Goal: Task Accomplishment & Management: Manage account settings

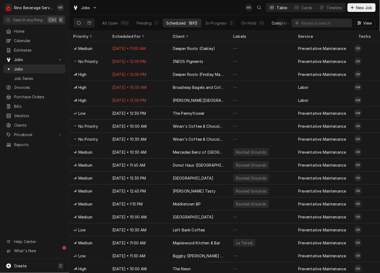
click at [277, 23] on div "Completed" at bounding box center [282, 23] width 20 height 6
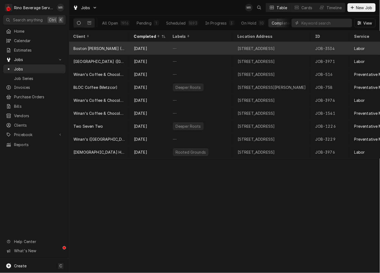
click at [99, 51] on div "Boston [PERSON_NAME] ([GEOGRAPHIC_DATA])" at bounding box center [99, 48] width 61 height 13
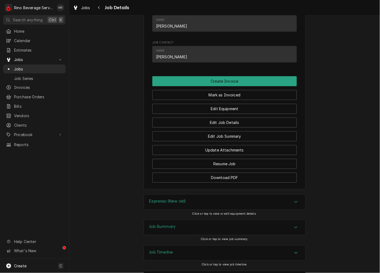
scroll to position [330, 0]
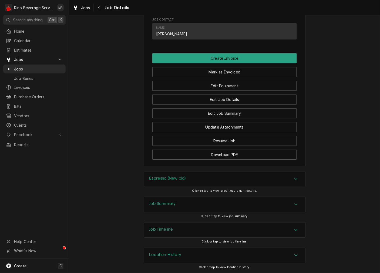
click at [177, 175] on div "Espresso (New old)" at bounding box center [225, 179] width 162 height 15
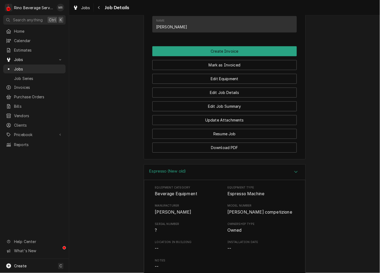
click at [164, 215] on span "[PERSON_NAME]" at bounding box center [173, 212] width 36 height 5
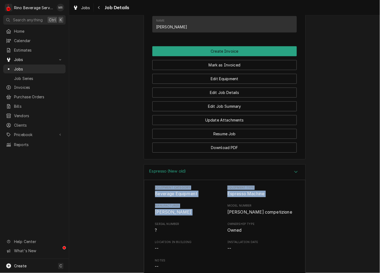
drag, startPoint x: 156, startPoint y: 219, endPoint x: 126, endPoint y: 189, distance: 42.8
click at [149, 190] on div "Equipment Category Beverage Equipment Equipment Type Espresso Machine Manufactu…" at bounding box center [225, 272] width 162 height 184
click at [183, 187] on div "Equipment Category Beverage Equipment Equipment Type Espresso Machine Manufactu…" at bounding box center [225, 272] width 162 height 184
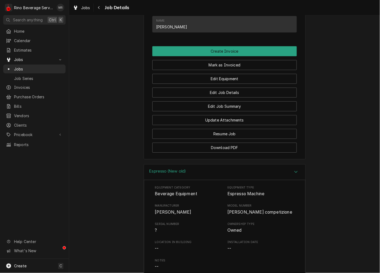
click at [182, 180] on div "Espresso (New old)" at bounding box center [225, 172] width 162 height 15
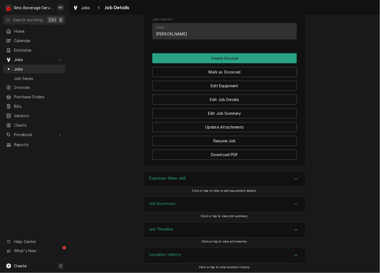
click at [184, 202] on div "Job Summary" at bounding box center [225, 204] width 162 height 15
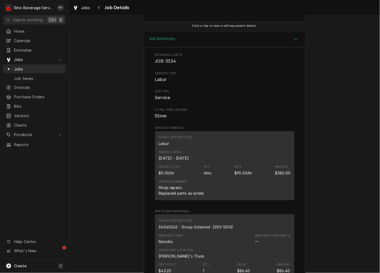
scroll to position [530, 0]
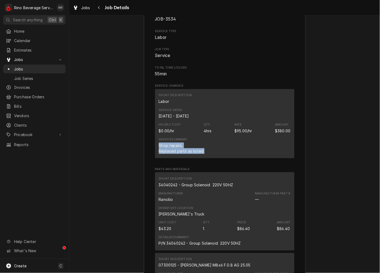
drag, startPoint x: 157, startPoint y: 157, endPoint x: 120, endPoint y: 149, distance: 37.5
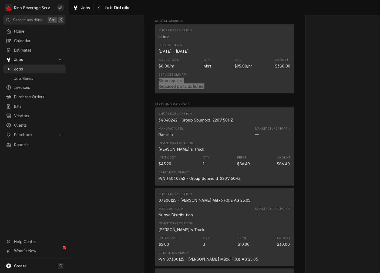
scroll to position [580, 0]
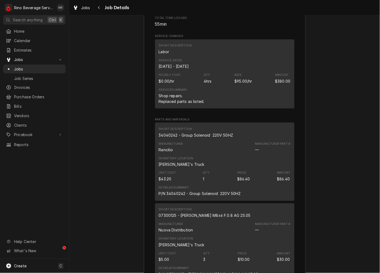
click at [183, 138] on div "34040242 - Group Solenoid 220V 50HZ" at bounding box center [196, 135] width 75 height 6
drag, startPoint x: 183, startPoint y: 141, endPoint x: 185, endPoint y: 149, distance: 7.9
click at [185, 138] on div "34040242 - Group Solenoid 220V 50HZ" at bounding box center [196, 135] width 75 height 6
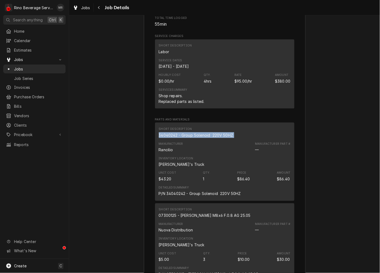
copy div "34040242 - Group Solenoid 220V 50HZ"
click at [222, 219] on div "07300125 - Gigler M8x6 F.0.8 AG 25.05" at bounding box center [205, 216] width 92 height 6
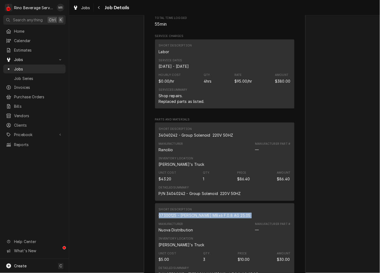
click at [222, 219] on div "07300125 - Gigler M8x6 F.0.8 AG 25.05" at bounding box center [205, 216] width 92 height 6
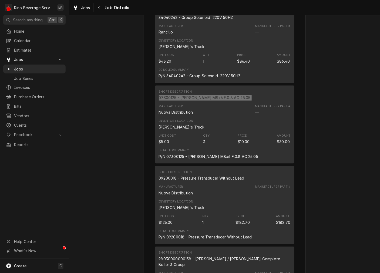
scroll to position [730, 0]
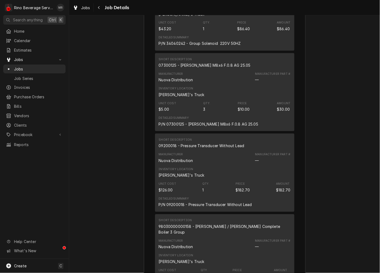
click at [206, 149] on div "09200018 - Pressure Transducer Without Lead" at bounding box center [202, 146] width 86 height 6
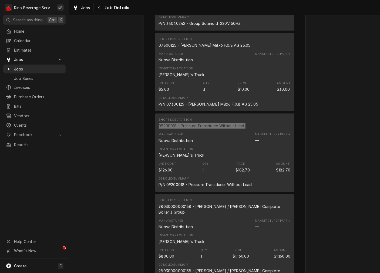
scroll to position [780, 0]
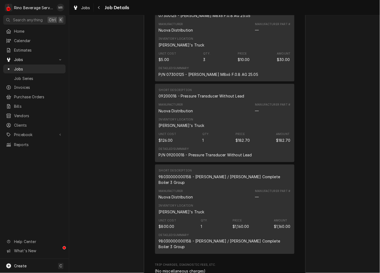
click at [203, 185] on div "98030000000158 - Aurelia / Aurelia II Complete Boiler 3 Group" at bounding box center [225, 179] width 132 height 11
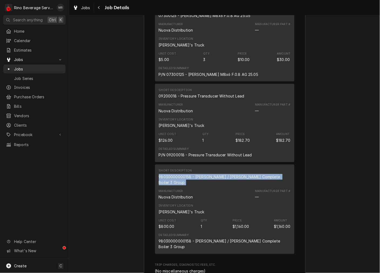
click at [203, 185] on div "98030000000158 - Aurelia / Aurelia II Complete Boiler 3 Group" at bounding box center [225, 179] width 132 height 11
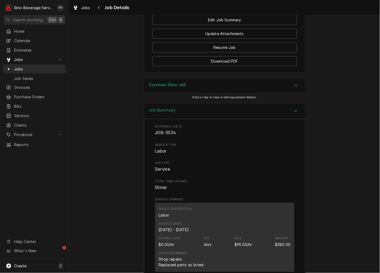
scroll to position [266, 0]
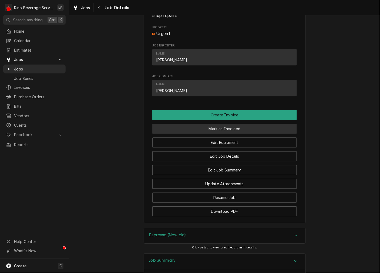
click at [191, 131] on button "Mark as Invoiced" at bounding box center [224, 129] width 145 height 10
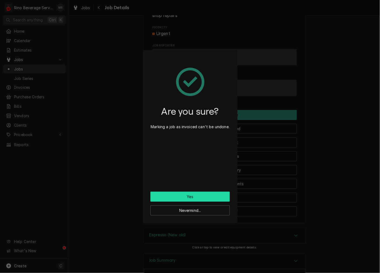
drag, startPoint x: 185, startPoint y: 201, endPoint x: 182, endPoint y: 199, distance: 2.9
click at [184, 201] on div "Yes Nevermind..." at bounding box center [189, 204] width 79 height 24
click at [220, 196] on button "Yes" at bounding box center [189, 197] width 79 height 10
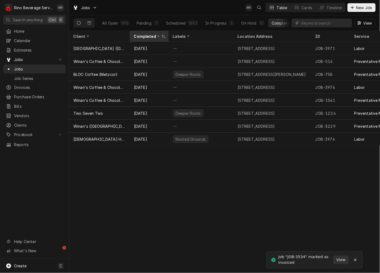
click at [151, 36] on div "Completed" at bounding box center [147, 36] width 26 height 6
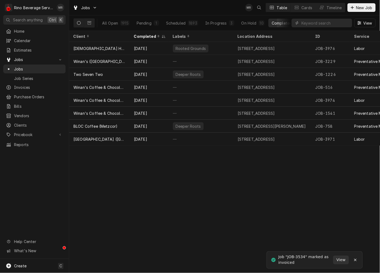
click at [151, 36] on div "Completed" at bounding box center [147, 36] width 26 height 6
click at [151, 36] on div "Completed" at bounding box center [148, 36] width 29 height 6
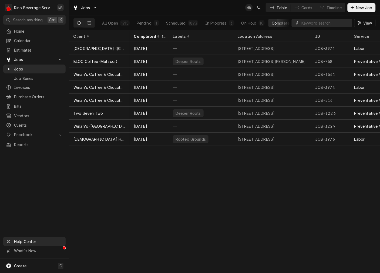
click at [41, 246] on link "Help Center" at bounding box center [34, 241] width 62 height 9
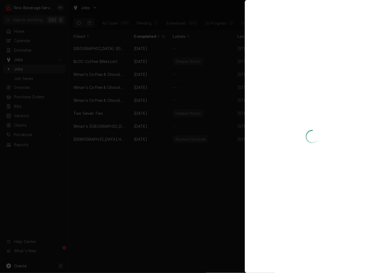
click at [200, 185] on div at bounding box center [190, 136] width 380 height 273
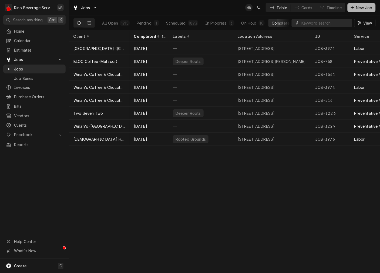
click at [365, 9] on span "New Job" at bounding box center [364, 8] width 18 height 6
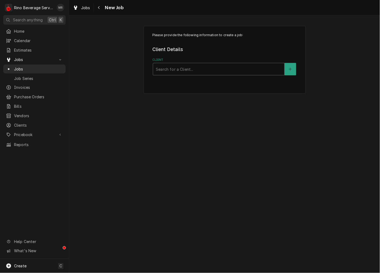
click at [172, 68] on div "Client" at bounding box center [219, 69] width 126 height 10
type input "lima"
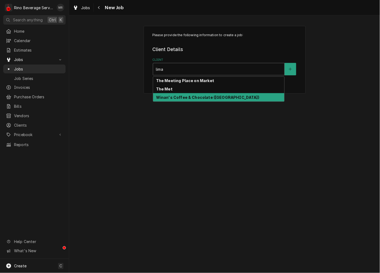
click at [176, 96] on strong "Winan's Coffee & Chocolate (Lima)" at bounding box center [207, 97] width 103 height 5
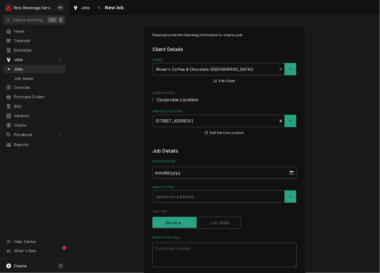
click at [195, 257] on textarea "Reason For Call" at bounding box center [224, 255] width 145 height 24
type textarea "x"
type textarea "e"
type textarea "x"
type textarea "es"
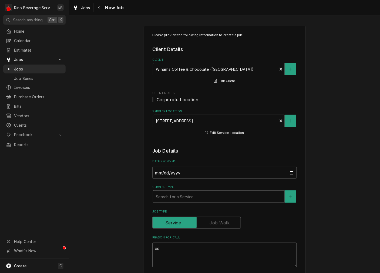
type textarea "x"
type textarea "esp"
type textarea "x"
type textarea "espr"
type textarea "x"
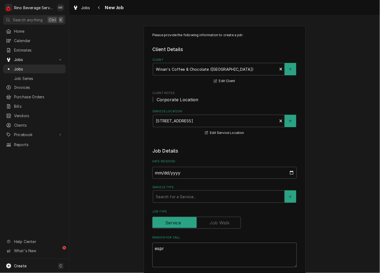
type textarea "espre"
type textarea "x"
type textarea "espres"
type textarea "x"
type textarea "espress"
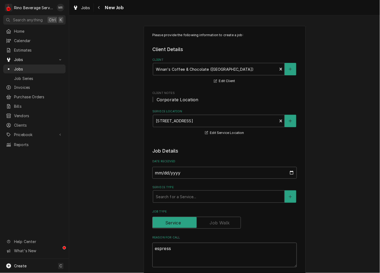
type textarea "x"
type textarea "espresso"
type textarea "x"
type textarea "espresso"
type textarea "x"
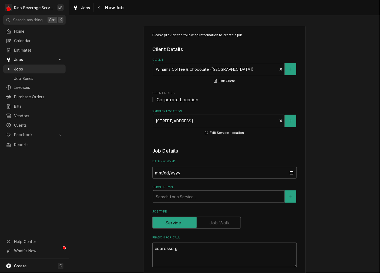
type textarea "espresso gr"
type textarea "x"
type textarea "espresso gri"
type textarea "x"
type textarea "espresso grin"
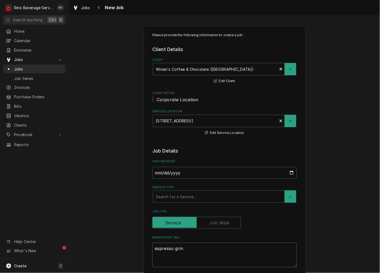
type textarea "x"
type textarea "espresso grind"
type textarea "x"
type textarea "espresso grinde"
type textarea "x"
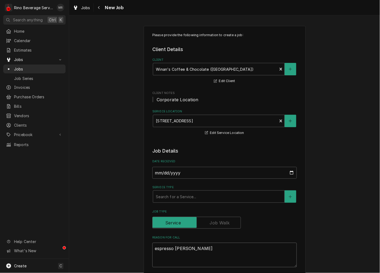
type textarea "espresso grinder"
type textarea "x"
type textarea "espresso grinder"
type textarea "x"
type textarea "espresso grinder p"
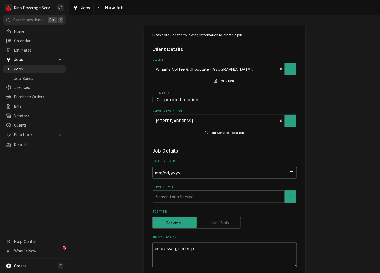
type textarea "x"
type textarea "espresso grinder pu"
type textarea "x"
type textarea "espresso grinder put"
type textarea "x"
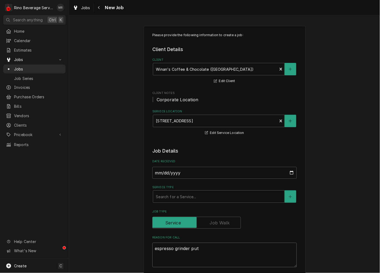
type textarea "espresso grinder putt"
type textarea "x"
type textarea "espresso grinder putti"
type textarea "x"
type textarea "espresso grinder puttin"
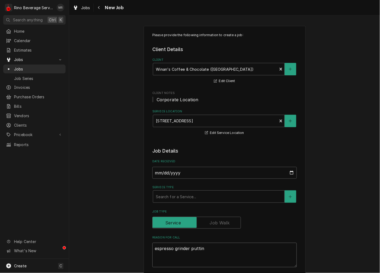
type textarea "x"
type textarea "espresso grinder putting"
type textarea "x"
type textarea "espresso grinder putting o"
type textarea "x"
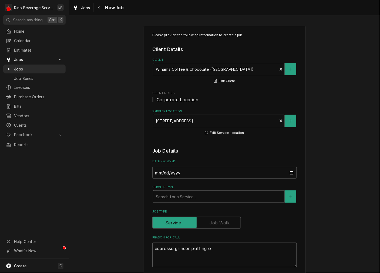
type textarea "espresso grinder putting op"
type textarea "x"
type textarea "espresso grinder putting opu"
type textarea "x"
type textarea "espresso grinder putting op"
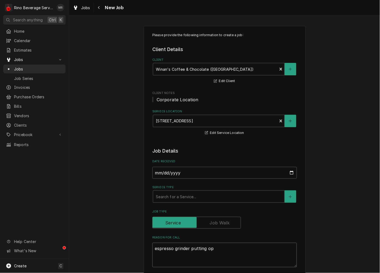
type textarea "x"
type textarea "espresso grinder putting o"
type textarea "x"
type textarea "espresso grinder putting ou"
type textarea "x"
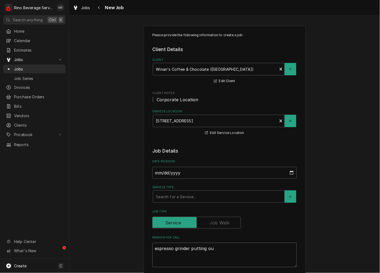
type textarea "espresso grinder putting out"
type textarea "x"
type textarea "espresso grinder putting out"
type textarea "x"
type textarea "espresso grinder putting out t"
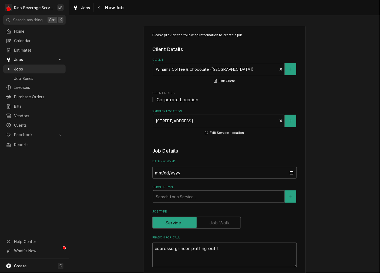
type textarea "x"
type textarea "espresso grinder putting out to"
type textarea "x"
type textarea "espresso grinder putting out to"
type textarea "x"
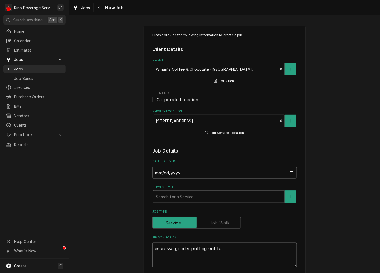
type textarea "espresso grinder putting out to m"
type textarea "x"
type textarea "espresso grinder putting out to mu"
type textarea "x"
type textarea "espresso grinder putting out to muc"
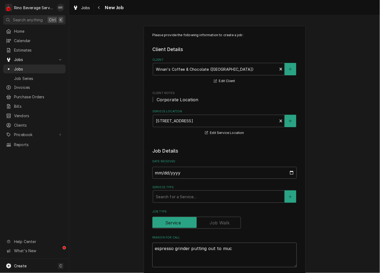
type textarea "x"
type textarea "espresso grinder putting out to much"
type textarea "x"
type textarea "espresso grinder putting out to much"
type textarea "x"
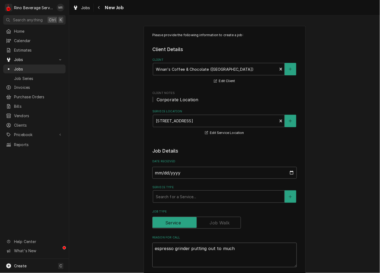
type textarea "espresso grinder putting out to much c"
type textarea "x"
type textarea "espresso grinder putting out to much co"
type textarea "x"
type textarea "espresso grinder putting out to much cof"
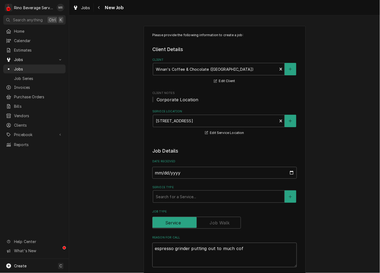
type textarea "x"
type textarea "espresso grinder putting out to much coff"
type textarea "x"
type textarea "espresso grinder putting out to much coffe"
type textarea "x"
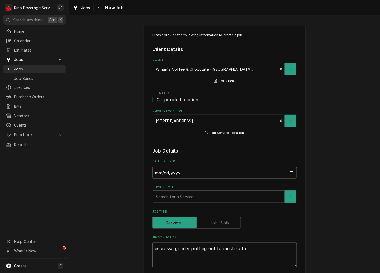
type textarea "espresso grinder putting out to much coffee"
type textarea "x"
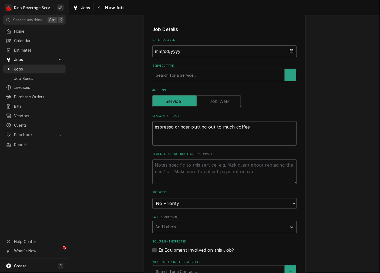
scroll to position [150, 0]
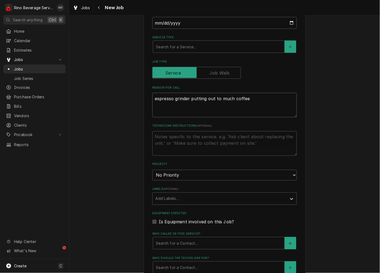
type textarea "espresso grinder putting out to much coffee"
drag, startPoint x: 185, startPoint y: 171, endPoint x: 183, endPoint y: 176, distance: 5.3
click at [185, 171] on select "No Priority Urgent High Medium Low" at bounding box center [224, 175] width 145 height 11
select select "2"
click at [152, 170] on select "No Priority Urgent High Medium Low" at bounding box center [224, 175] width 145 height 11
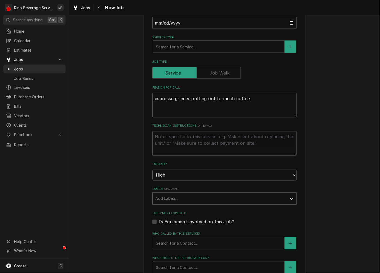
type textarea "x"
click at [164, 222] on label "Is Equipment involved on this Job?" at bounding box center [196, 222] width 75 height 6
click at [164, 222] on input "Equipment Expected" at bounding box center [231, 225] width 145 height 12
checkbox input "true"
click at [171, 246] on div "Equipment" at bounding box center [219, 244] width 126 height 10
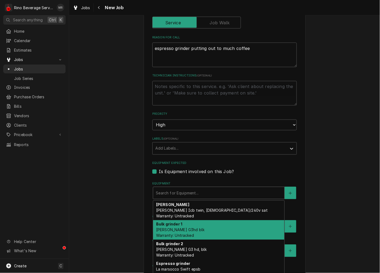
scroll to position [36, 0]
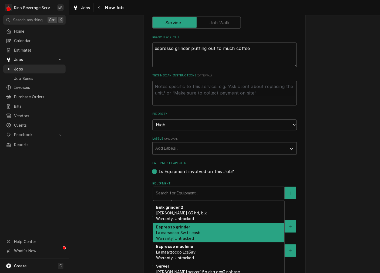
click at [209, 232] on div "Espresso grinder La marsocco Swift epsb Warranty: Untracked" at bounding box center [218, 233] width 131 height 20
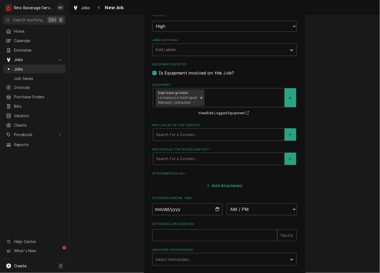
scroll to position [300, 0]
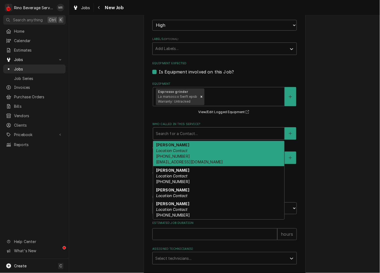
click at [182, 136] on div "Who called in this service?" at bounding box center [219, 134] width 126 height 10
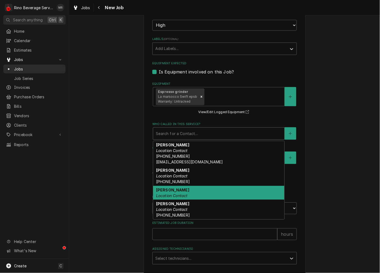
click at [60, 172] on div "Home Calendar Estimates Jobs Jobs Job Series Invoices Purchase Orders Bills Ven…" at bounding box center [34, 143] width 69 height 232
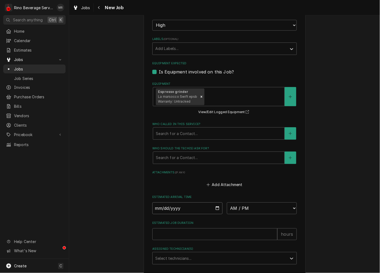
click at [214, 207] on input "Date" at bounding box center [187, 208] width 70 height 12
type textarea "x"
type input "[DATE]"
type textarea "x"
click at [278, 209] on select "AM / PM 6:00 AM 6:15 AM 6:30 AM 6:45 AM 7:00 AM 7:15 AM 7:30 AM 7:45 AM 8:00 AM…" at bounding box center [262, 208] width 70 height 12
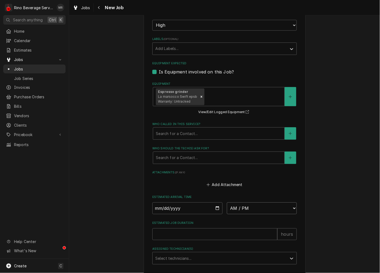
select select "14:00:00"
click at [177, 242] on div "Estimated Job Duration hours" at bounding box center [224, 246] width 145 height 19
click at [177, 246] on input "Estimated Job Duration" at bounding box center [214, 250] width 125 height 12
type textarea "x"
type input "2"
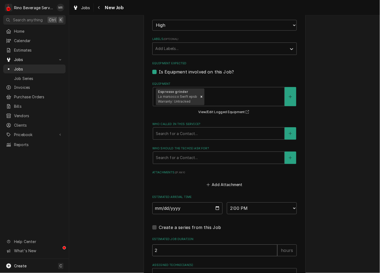
type textarea "x"
type input "2"
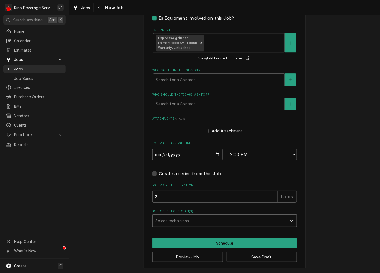
click at [161, 221] on div "Assigned Technician(s)" at bounding box center [219, 221] width 129 height 10
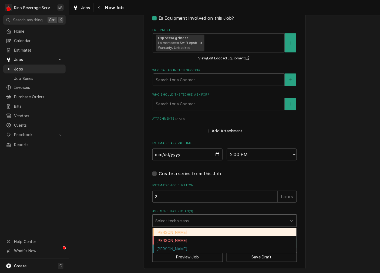
click at [165, 233] on div "[PERSON_NAME]" at bounding box center [225, 232] width 144 height 8
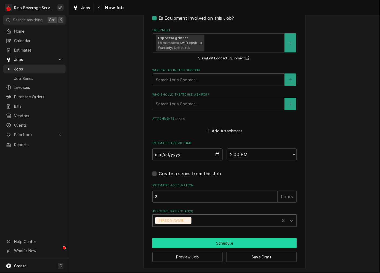
click at [179, 240] on button "Schedule" at bounding box center [224, 243] width 145 height 10
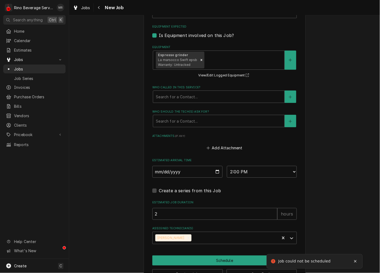
scroll to position [170, 0]
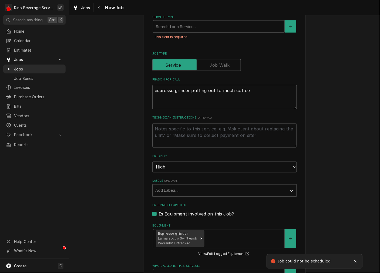
click at [184, 18] on label "Service Type" at bounding box center [224, 17] width 145 height 4
click at [181, 27] on div "Service Type" at bounding box center [219, 27] width 126 height 10
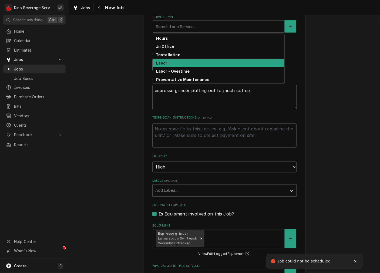
click at [165, 63] on div "Labor" at bounding box center [218, 63] width 131 height 8
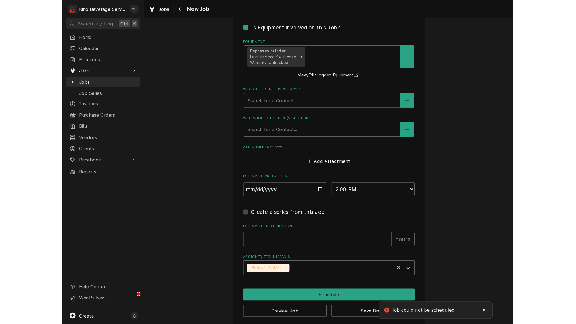
scroll to position [370, 0]
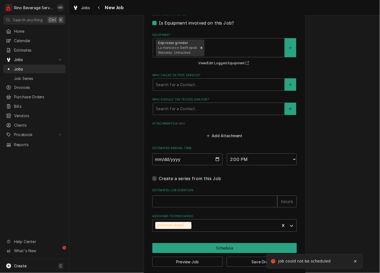
drag, startPoint x: 172, startPoint y: 216, endPoint x: 170, endPoint y: 203, distance: 13.0
click at [171, 216] on label "Assigned Technician(s)" at bounding box center [224, 216] width 145 height 4
click at [170, 201] on input "Estimated Job Duration" at bounding box center [214, 202] width 125 height 12
type textarea "x"
type input "3"
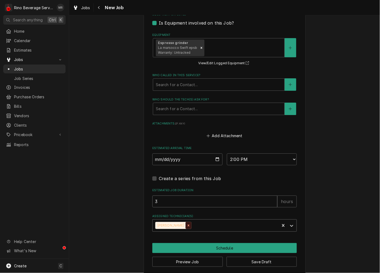
type textarea "x"
click at [185, 201] on input "Estimated Job Duration" at bounding box center [214, 202] width 125 height 12
type textarea "x"
type input "2"
type textarea "x"
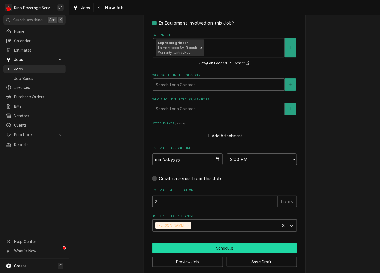
type input "2"
click at [202, 246] on button "Schedule" at bounding box center [224, 248] width 145 height 10
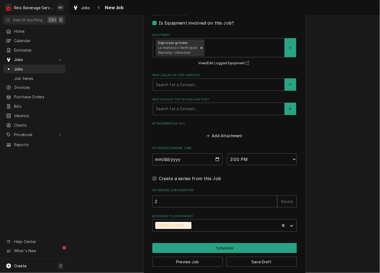
scroll to position [358, 0]
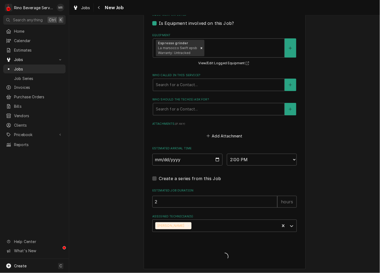
type textarea "x"
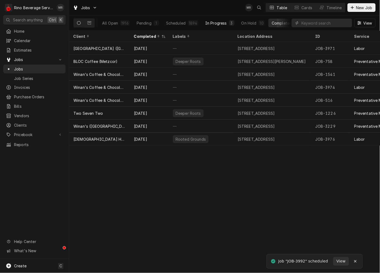
click at [214, 25] on div "In Progress" at bounding box center [216, 23] width 22 height 6
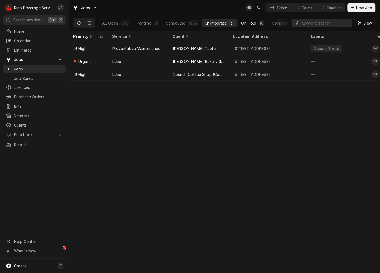
click at [249, 23] on div "On Hold" at bounding box center [249, 23] width 15 height 6
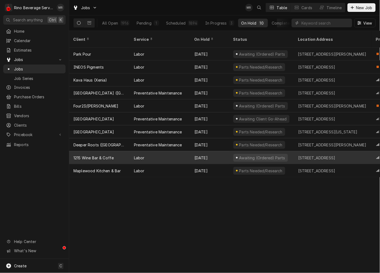
click at [102, 155] on div "1215 Wine Bar & Coffe" at bounding box center [93, 158] width 40 height 6
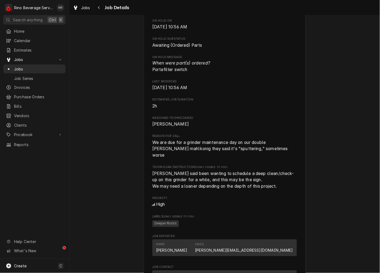
scroll to position [350, 0]
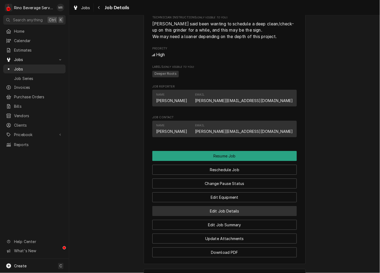
click at [223, 209] on button "Edit Job Details" at bounding box center [224, 211] width 145 height 10
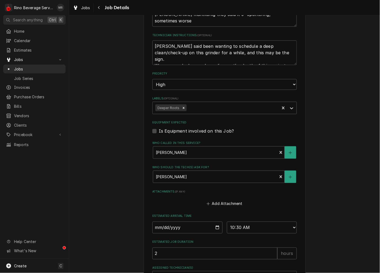
scroll to position [179, 0]
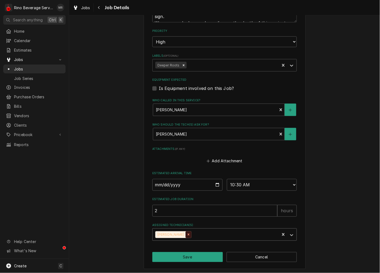
click at [187, 233] on icon "Remove Damon Rinehart" at bounding box center [189, 235] width 4 height 4
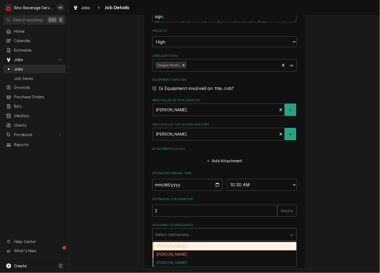
click at [193, 234] on div "Assigned Technician(s)" at bounding box center [219, 235] width 129 height 10
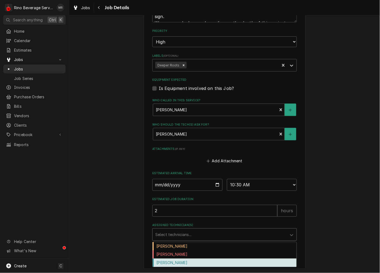
click at [186, 261] on div "Graham Wick" at bounding box center [225, 263] width 144 height 8
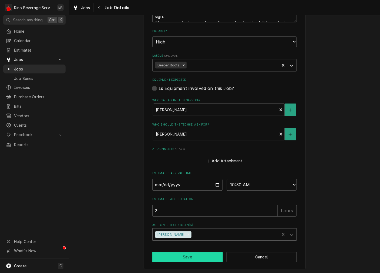
click at [196, 258] on button "Save" at bounding box center [187, 257] width 71 height 10
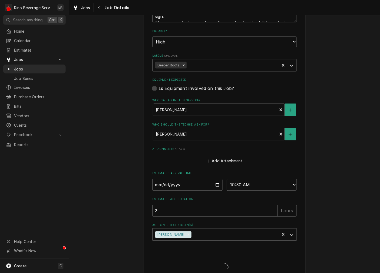
type textarea "x"
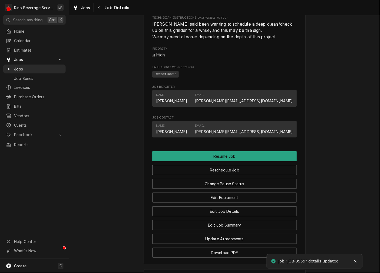
scroll to position [350, 0]
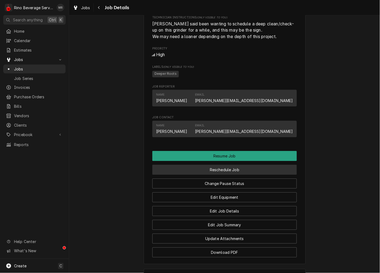
click at [217, 169] on button "Reschedule Job" at bounding box center [224, 170] width 145 height 10
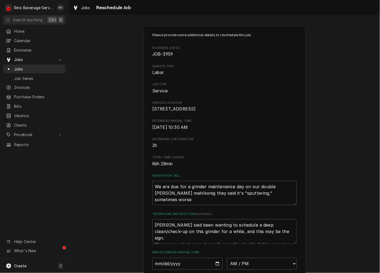
scroll to position [125, 0]
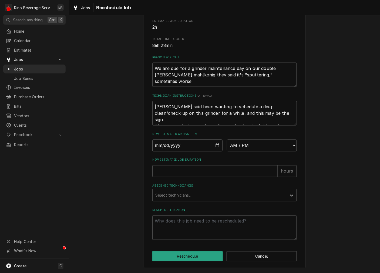
click at [214, 146] on input "Date" at bounding box center [187, 146] width 70 height 12
type textarea "x"
type input "[DATE]"
click at [263, 146] on select "AM / PM 6:00 AM 6:15 AM 6:30 AM 6:45 AM 7:00 AM 7:15 AM 7:30 AM 7:45 AM 8:00 AM…" at bounding box center [262, 146] width 70 height 12
select select "12:00:00"
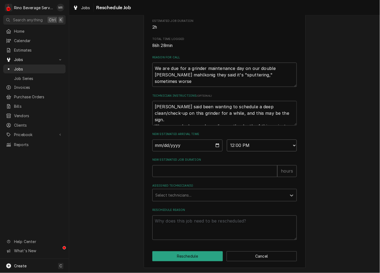
click at [227, 140] on select "AM / PM 6:00 AM 6:15 AM 6:30 AM 6:45 AM 7:00 AM 7:15 AM 7:30 AM 7:45 AM 8:00 AM…" at bounding box center [262, 146] width 70 height 12
click at [174, 170] on input "New Estimated Job Duration" at bounding box center [214, 171] width 125 height 12
type textarea "x"
type input "2"
click at [175, 193] on div "Assigned Technician(s)" at bounding box center [219, 195] width 129 height 10
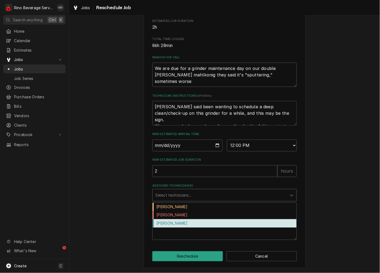
click at [166, 223] on div "[PERSON_NAME]" at bounding box center [225, 223] width 144 height 8
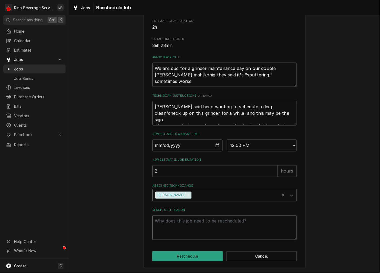
click at [167, 231] on textarea "Reschedule Reason" at bounding box center [224, 228] width 145 height 24
type textarea "x"
type textarea "d"
type textarea "x"
type textarea "dr"
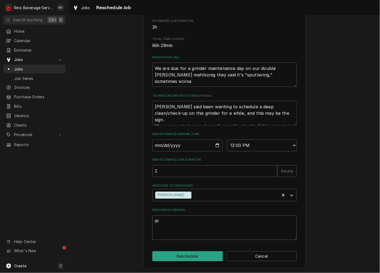
type textarea "x"
type textarea "dro"
type textarea "x"
type textarea "drop"
type textarea "x"
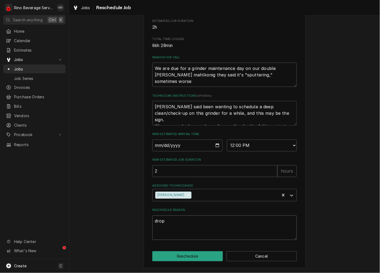
type textarea "drop"
type textarea "x"
type textarea "drop o"
type textarea "x"
type textarea "drop of"
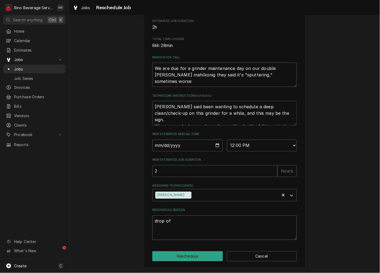
type textarea "x"
type textarea "drop off"
type textarea "x"
type textarea "drop off"
type textarea "x"
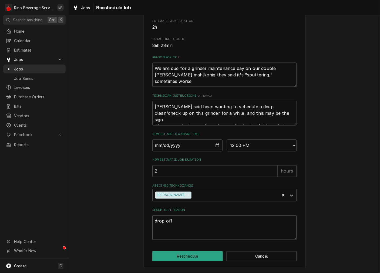
type textarea "drop off f"
type textarea "x"
type textarea "drop off fr"
type textarea "x"
type textarea "drop off fro"
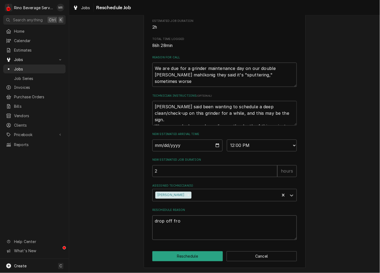
type textarea "x"
type textarea "drop off from"
type textarea "x"
type textarea "drop off from"
type textarea "x"
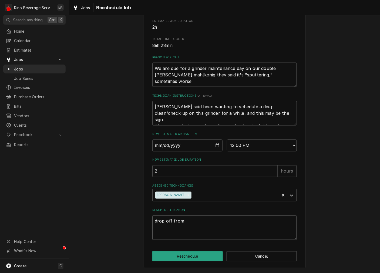
type textarea "drop off from s"
type textarea "x"
type textarea "drop off from sh"
type textarea "x"
type textarea "drop off from sho"
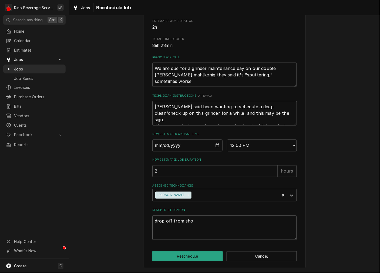
type textarea "x"
type textarea "drop off from shop"
type textarea "x"
type textarea "drop off from shop"
type textarea "x"
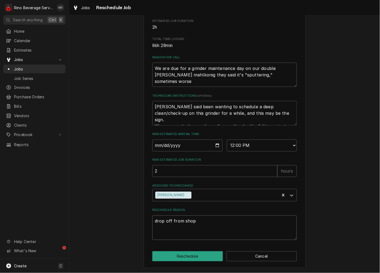
type textarea "drop off from shop w"
type textarea "x"
type textarea "drop off from shop wo"
type textarea "x"
type textarea "drop off from shop wor"
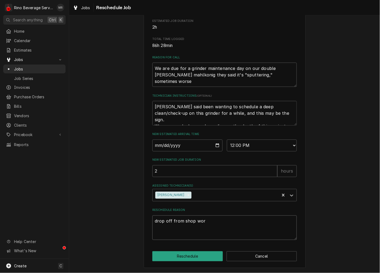
type textarea "x"
type textarea "drop off from shop work"
click at [205, 252] on button "Reschedule" at bounding box center [187, 257] width 71 height 10
type textarea "x"
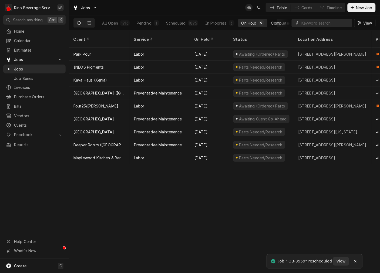
drag, startPoint x: 270, startPoint y: 20, endPoint x: 278, endPoint y: 22, distance: 8.4
click at [270, 20] on button "Completed 8" at bounding box center [285, 23] width 34 height 9
